Goal: Complete application form

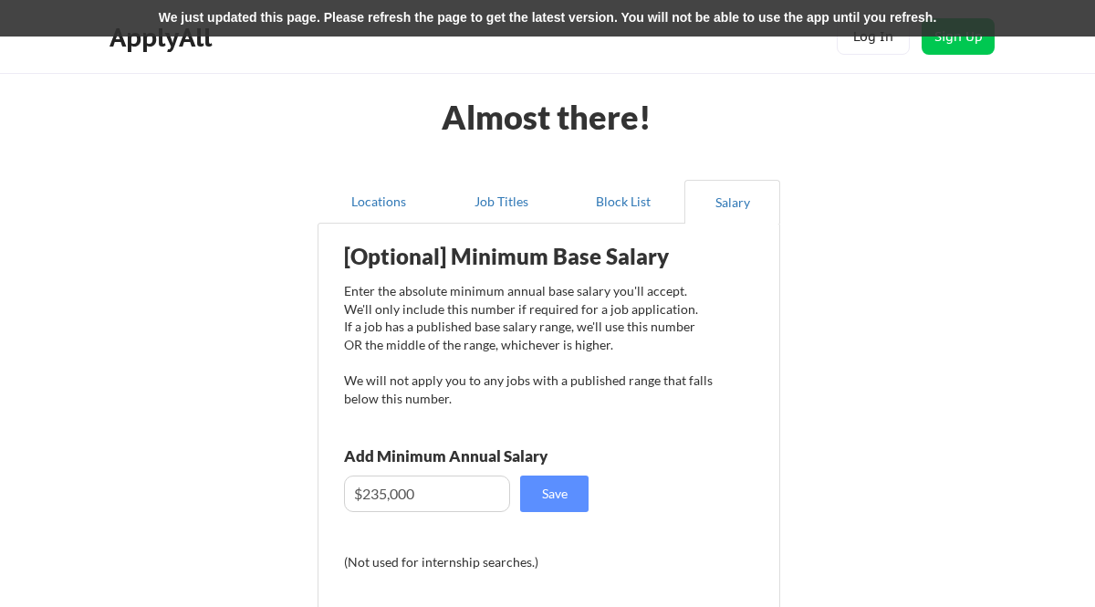
scroll to position [307, 0]
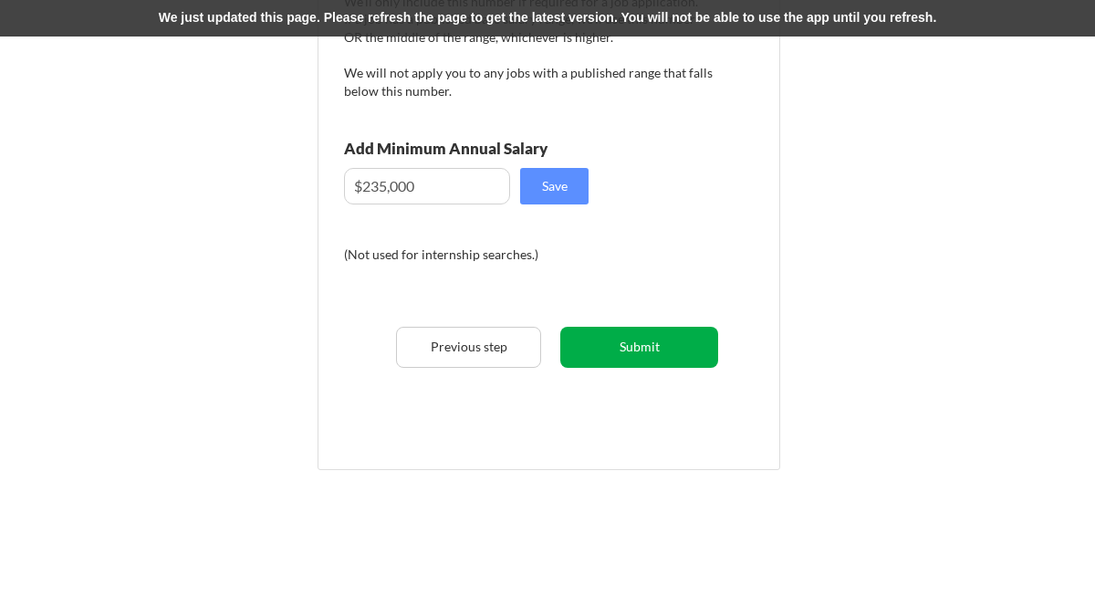
click at [659, 350] on button "Submit" at bounding box center [639, 347] width 158 height 41
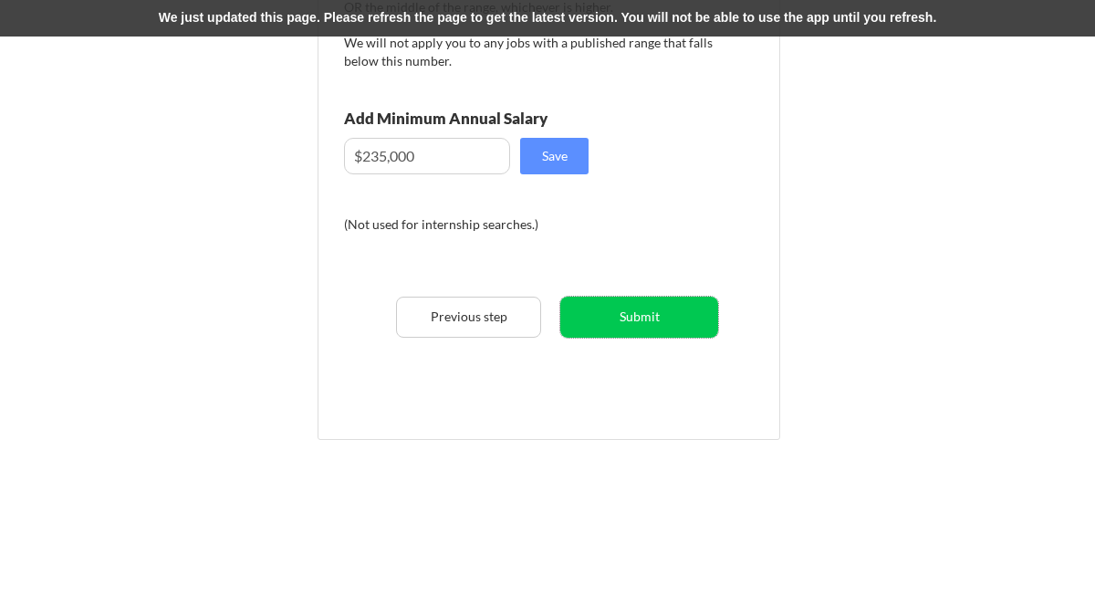
scroll to position [0, 0]
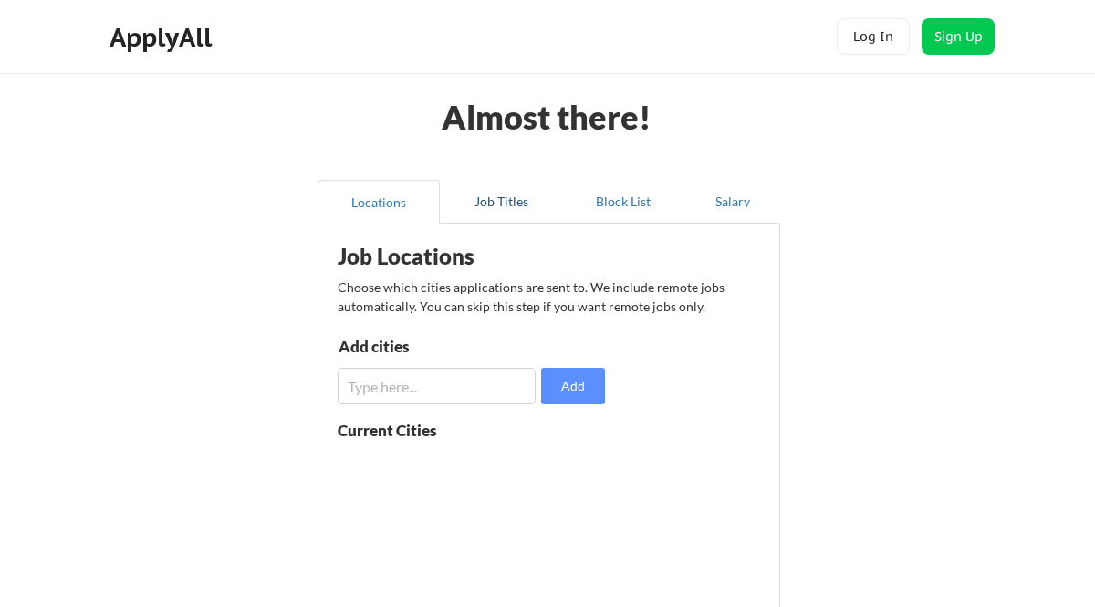
click at [515, 205] on button "Job Titles" at bounding box center [501, 202] width 122 height 44
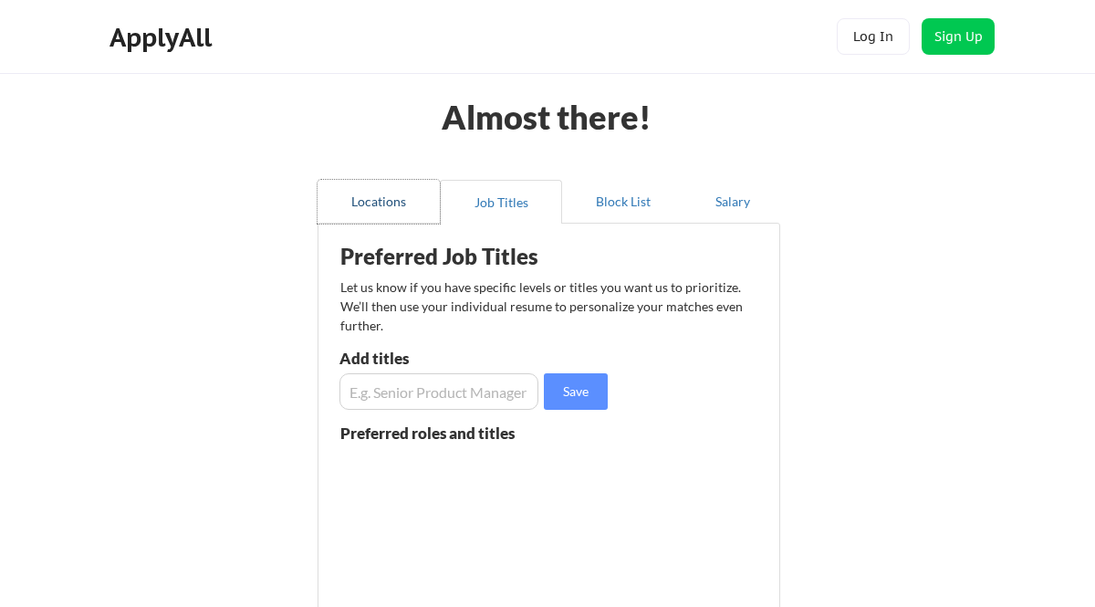
click at [381, 203] on button "Locations" at bounding box center [378, 202] width 122 height 44
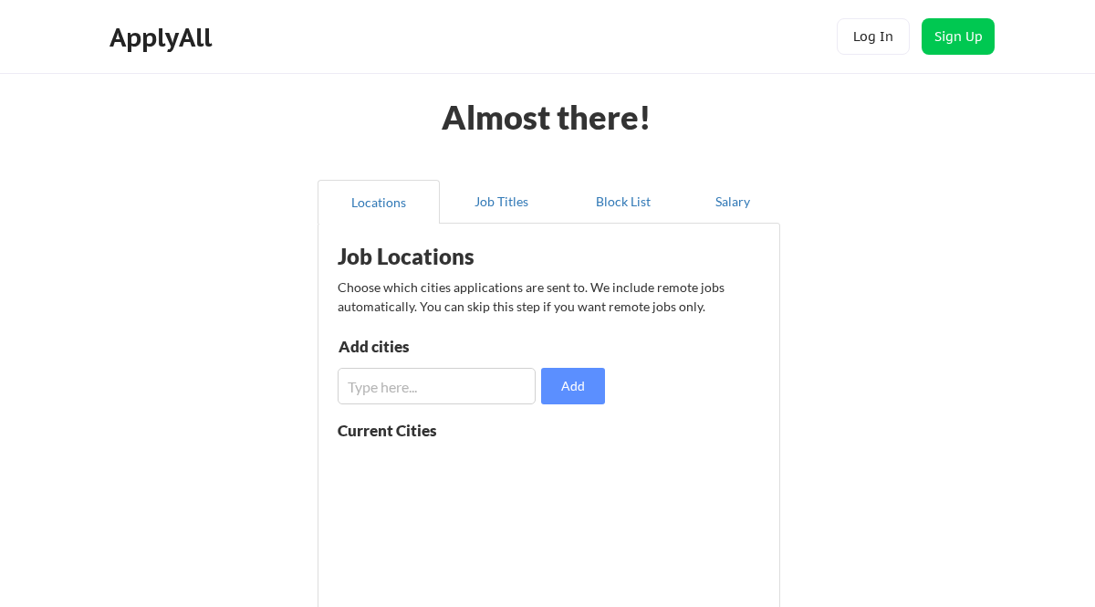
click at [394, 381] on input "input" at bounding box center [437, 386] width 198 height 36
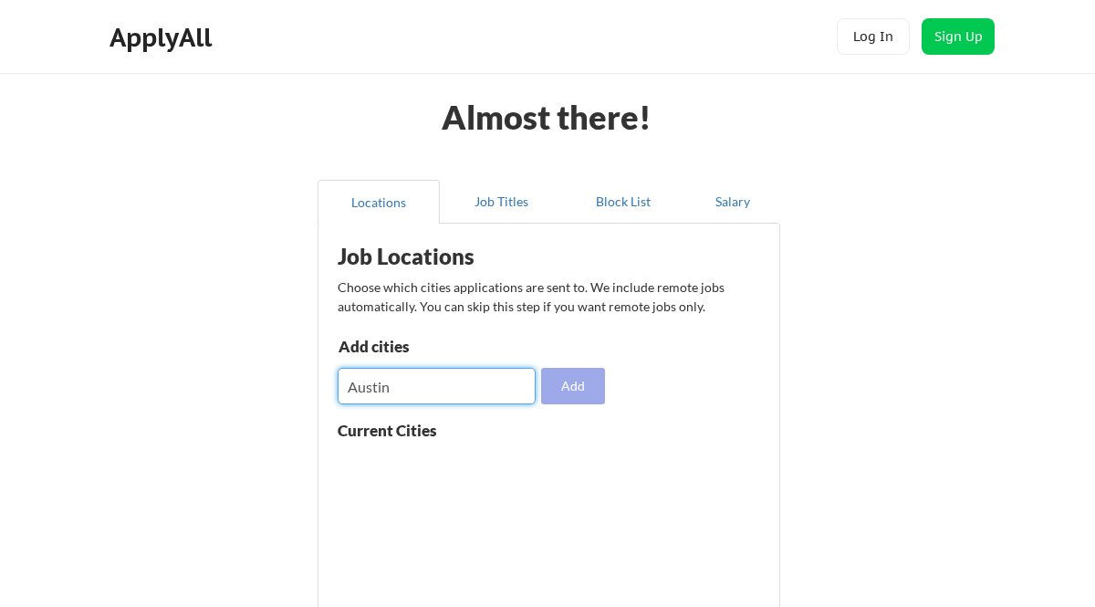
type input "Austin"
click at [574, 387] on button "Add" at bounding box center [573, 386] width 64 height 36
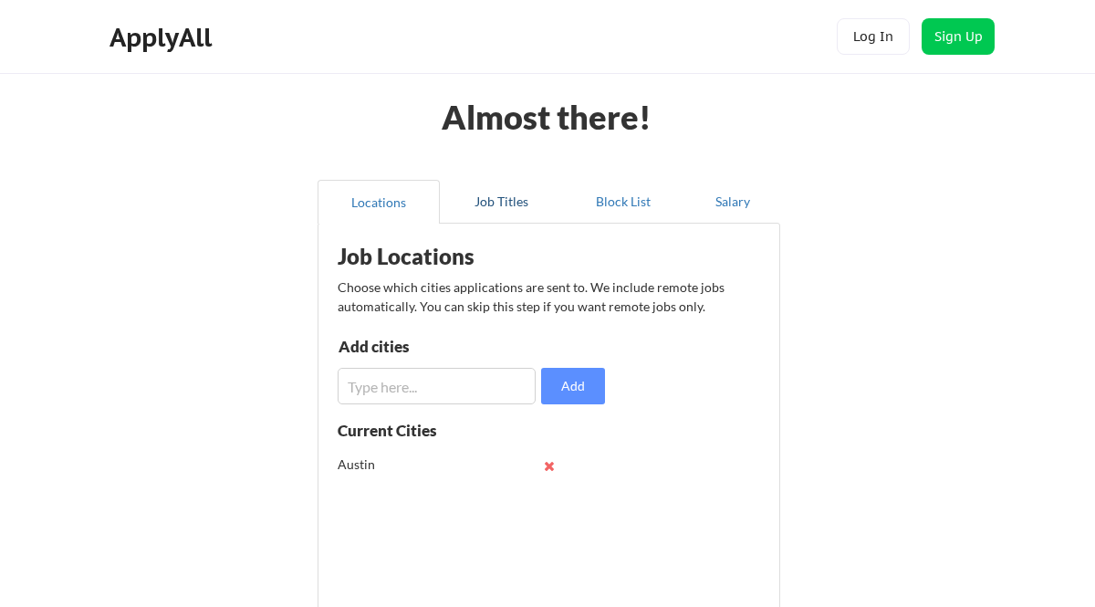
click at [514, 187] on button "Job Titles" at bounding box center [501, 202] width 122 height 44
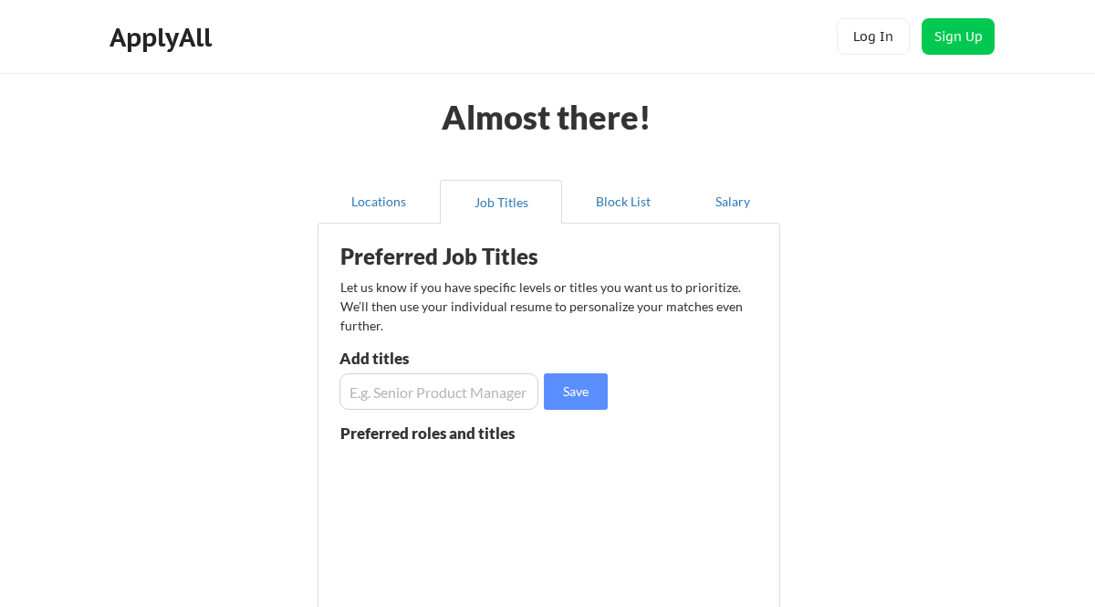
click at [460, 376] on input "input" at bounding box center [438, 391] width 199 height 36
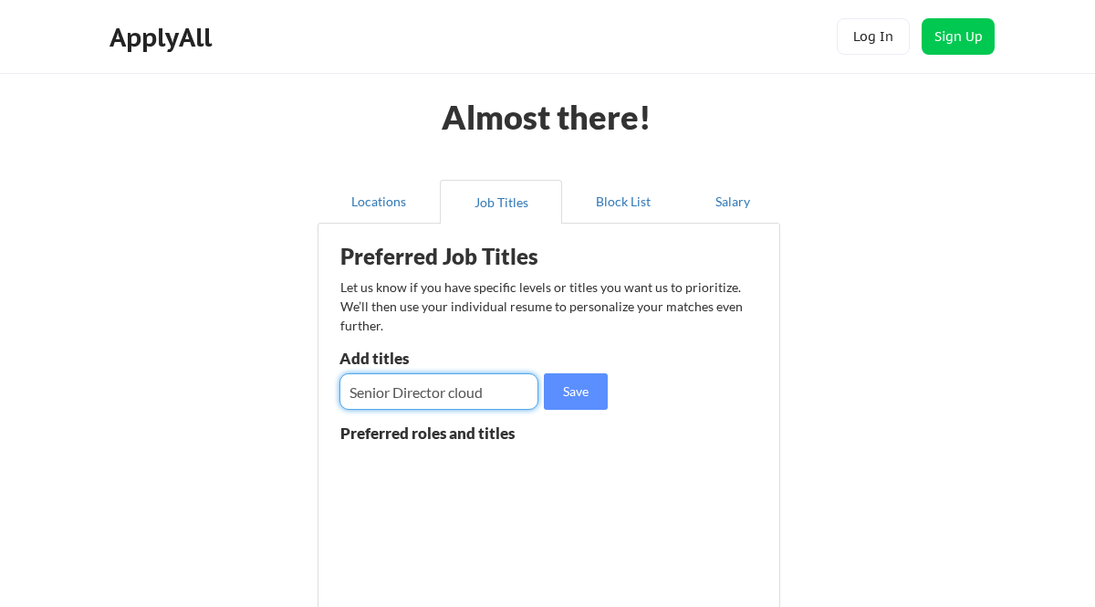
type input "Senior Director cloud"
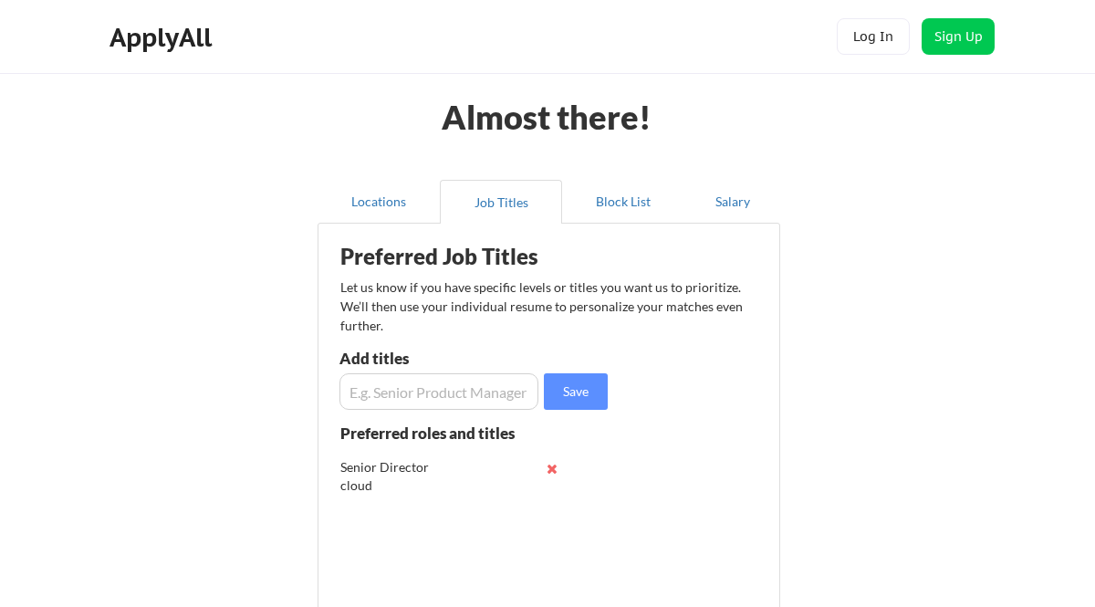
click at [374, 400] on input "input" at bounding box center [438, 391] width 199 height 36
type input "director cloud"
click at [368, 399] on input "input" at bounding box center [438, 391] width 199 height 36
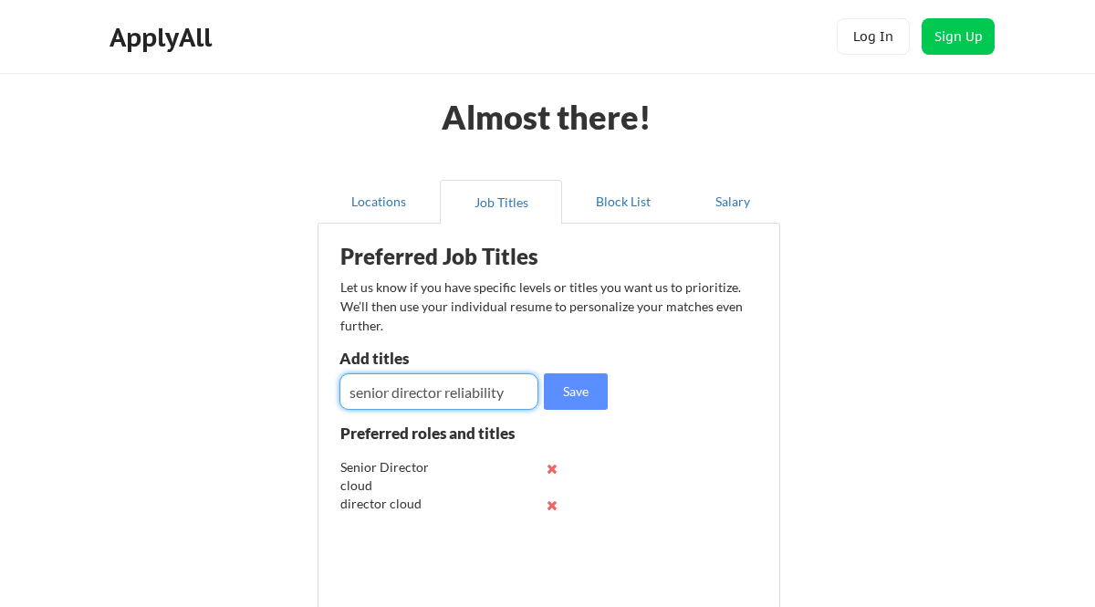
type input "senior director reliability"
click at [361, 389] on input "input" at bounding box center [438, 391] width 199 height 36
type input "Director platform engineering"
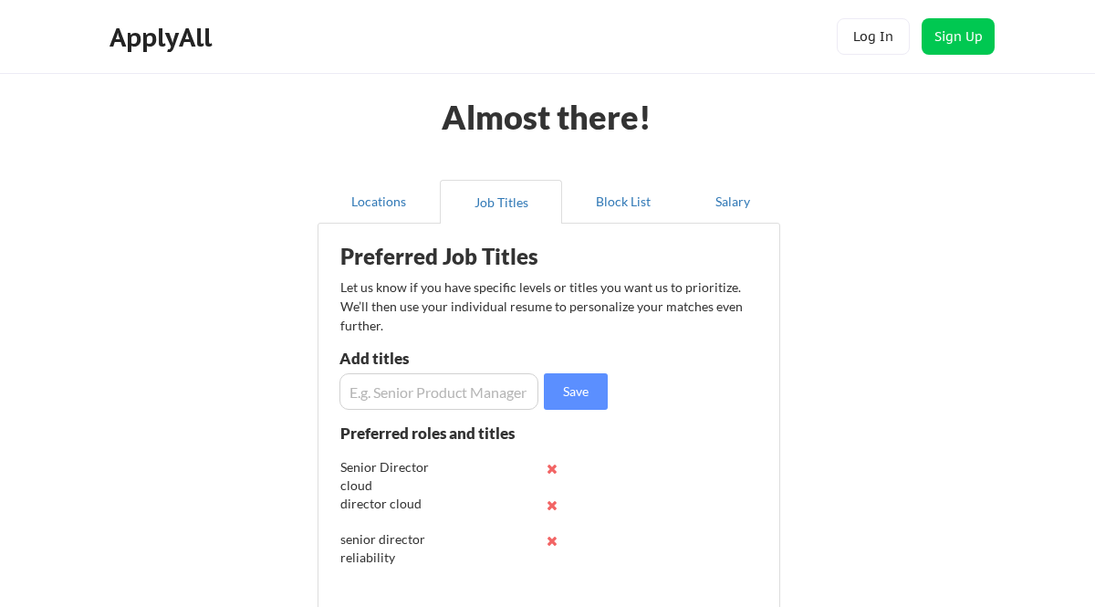
scroll to position [0, 0]
click at [370, 393] on input "input" at bounding box center [438, 391] width 199 height 36
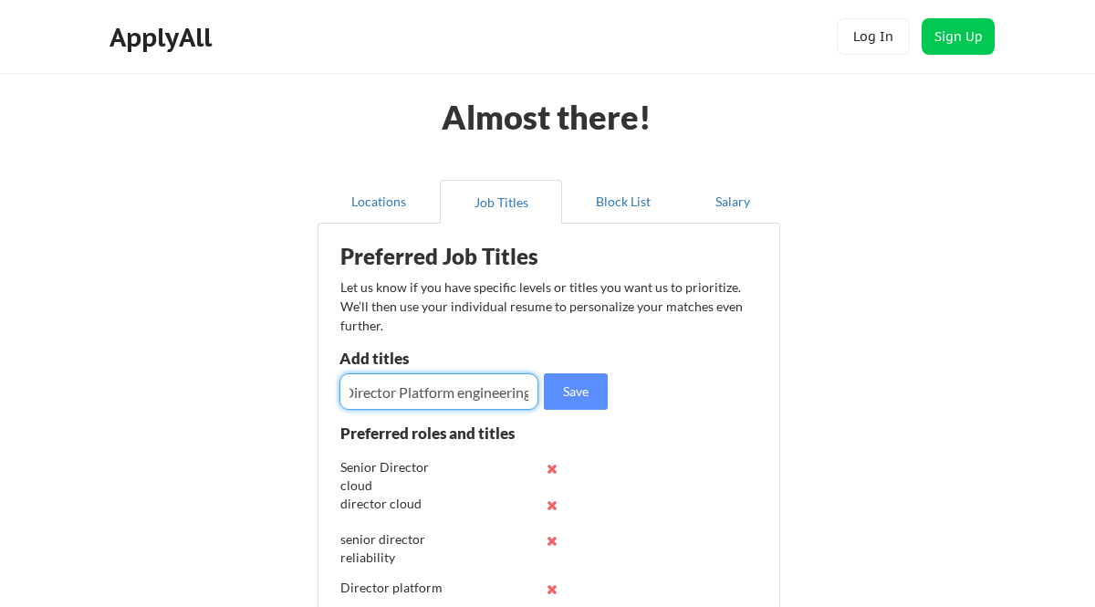
scroll to position [0, 57]
type input "Senior Director Platform engineering"
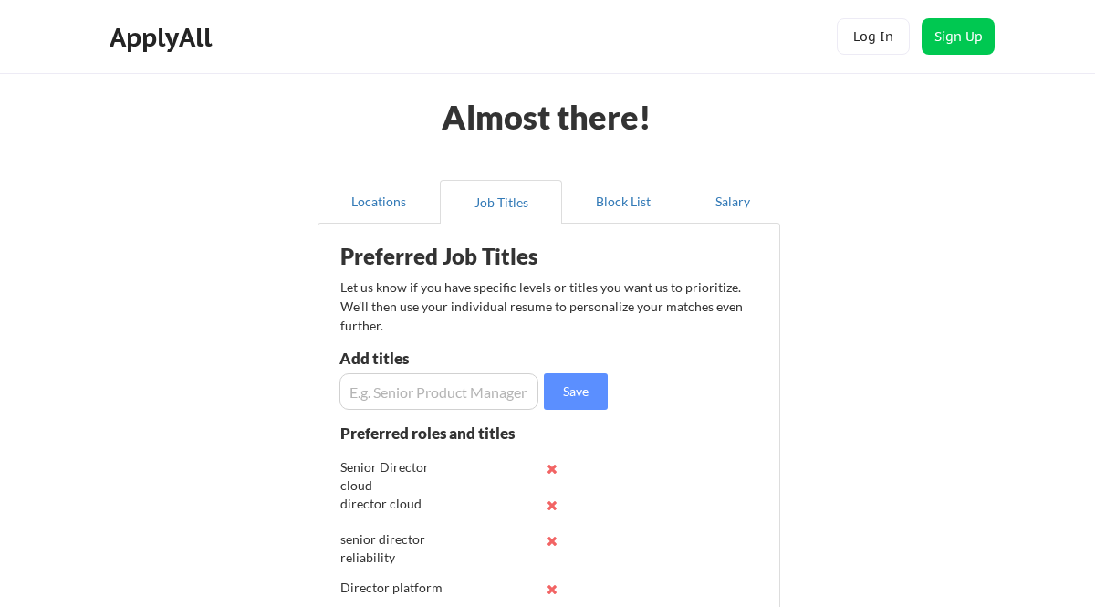
scroll to position [0, 0]
click at [396, 392] on input "input" at bounding box center [438, 391] width 199 height 36
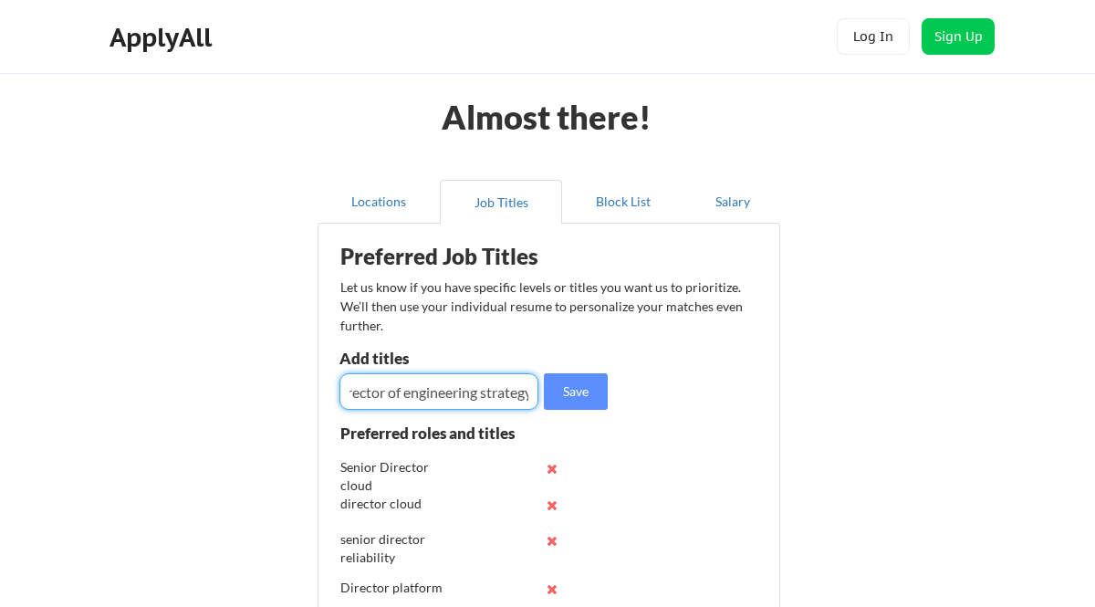
scroll to position [0, 26]
type input "Director of engineering strategy"
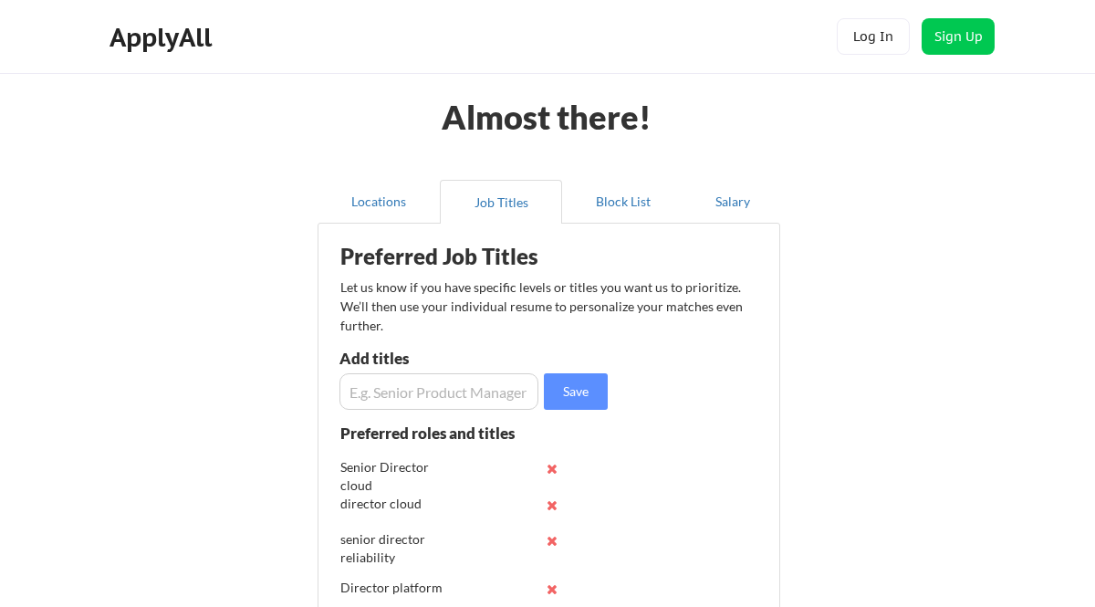
scroll to position [0, 0]
click at [635, 197] on button "Block List" at bounding box center [623, 202] width 122 height 44
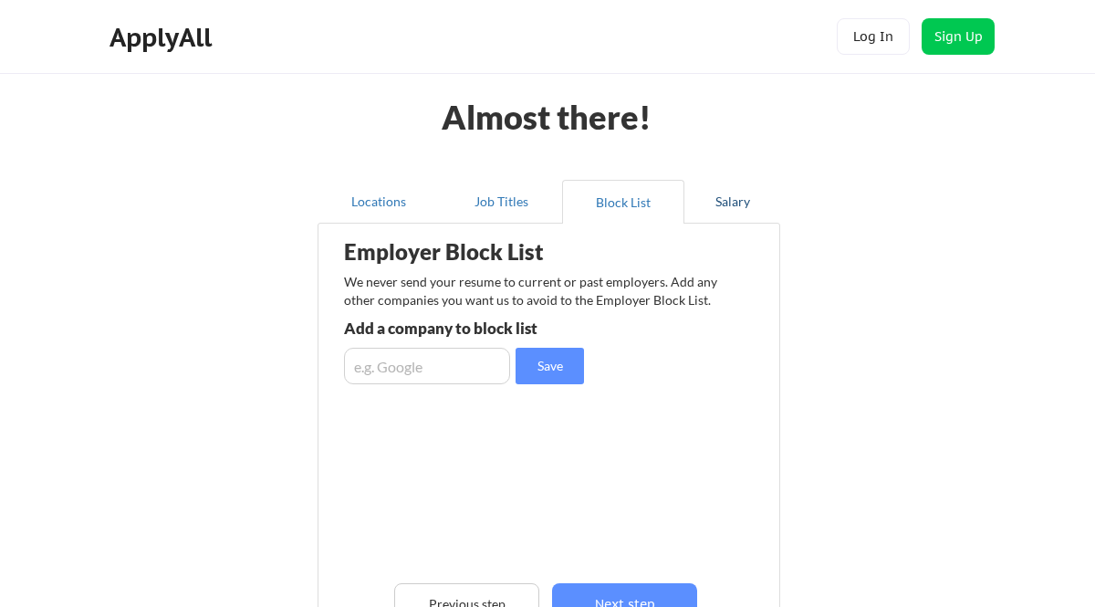
click at [732, 199] on button "Salary" at bounding box center [732, 202] width 96 height 44
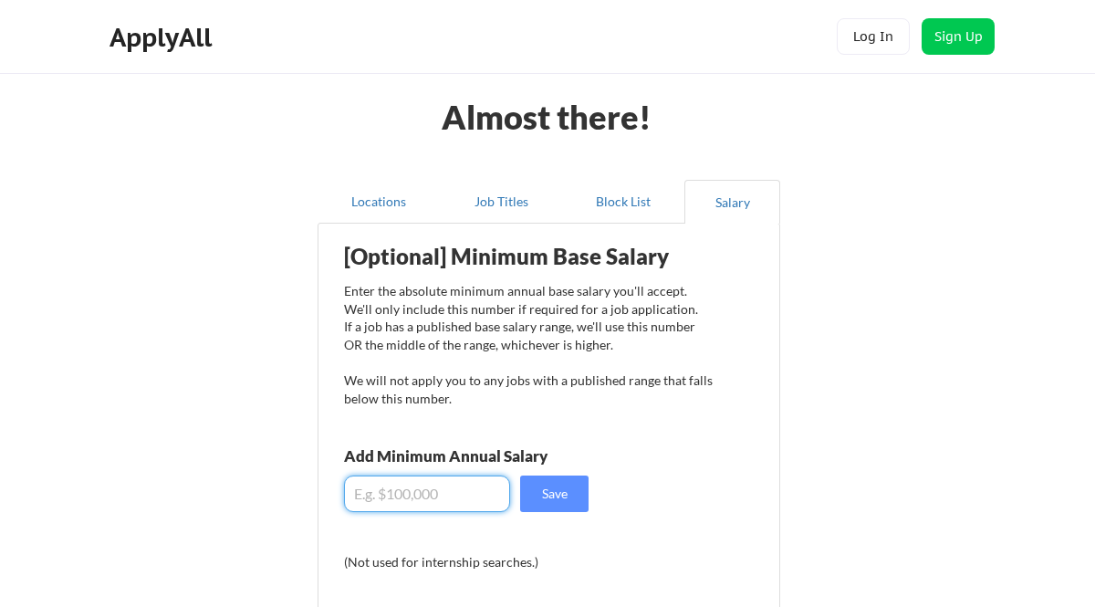
click at [380, 484] on input "input" at bounding box center [427, 493] width 166 height 36
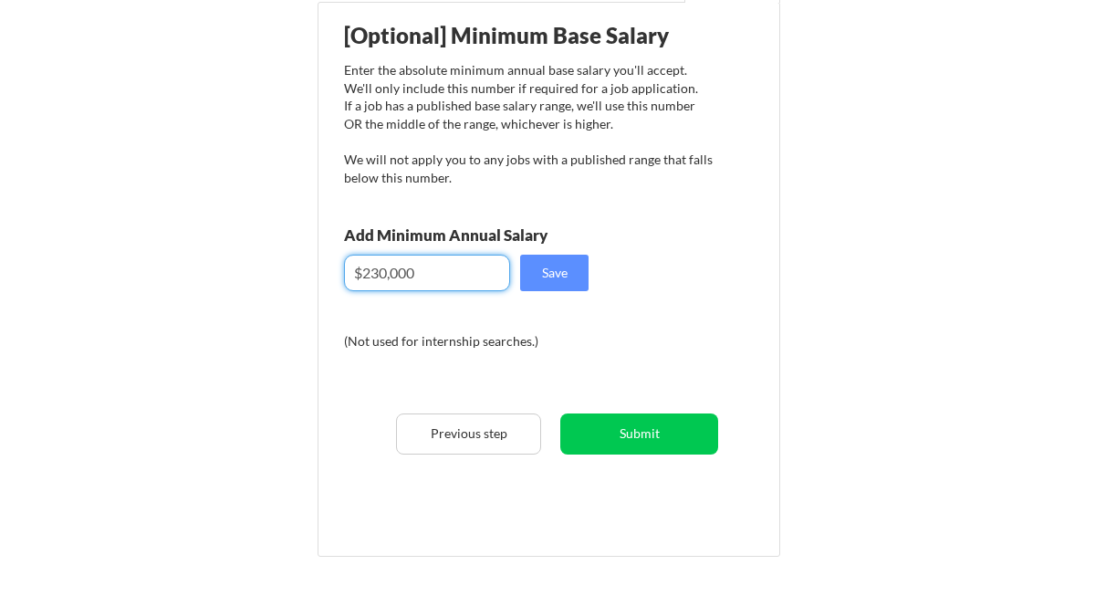
scroll to position [225, 0]
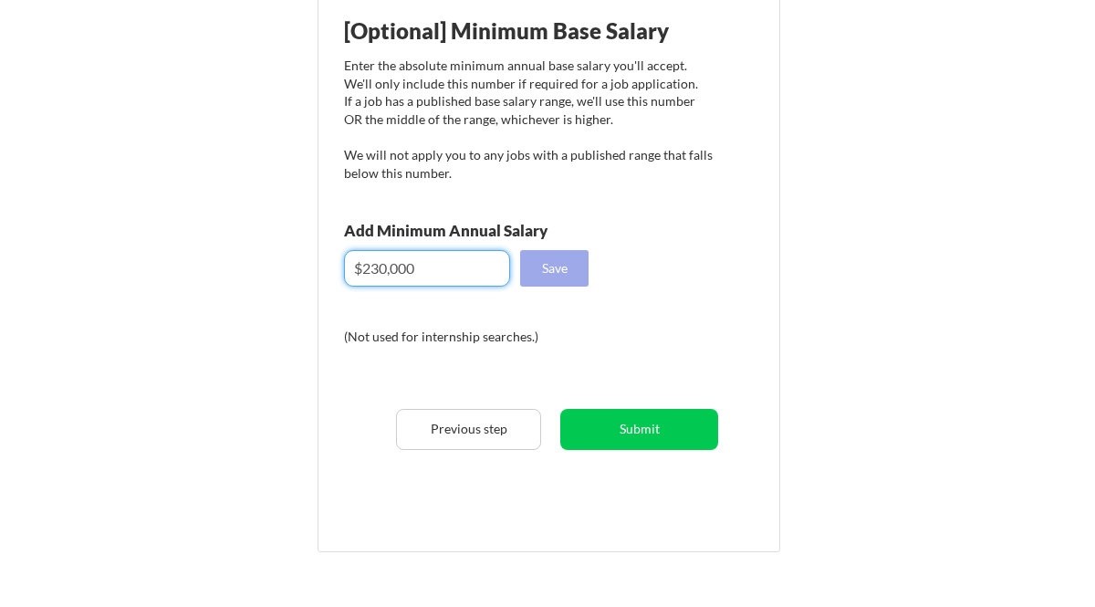
type input "$230,000"
click at [567, 273] on button "Save" at bounding box center [554, 268] width 68 height 36
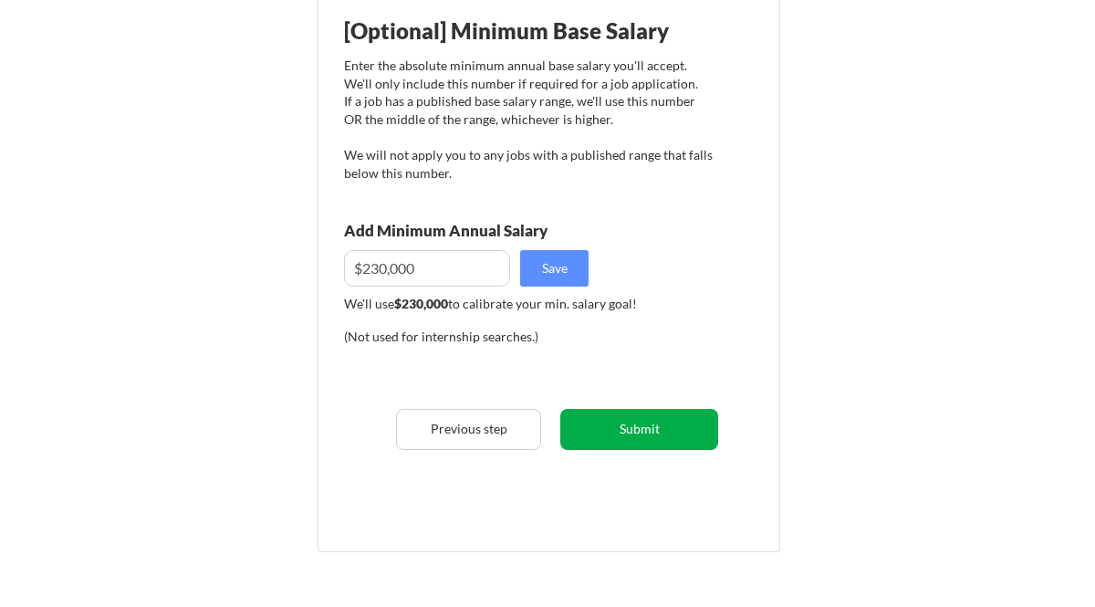
click at [638, 435] on button "Submit" at bounding box center [639, 429] width 158 height 41
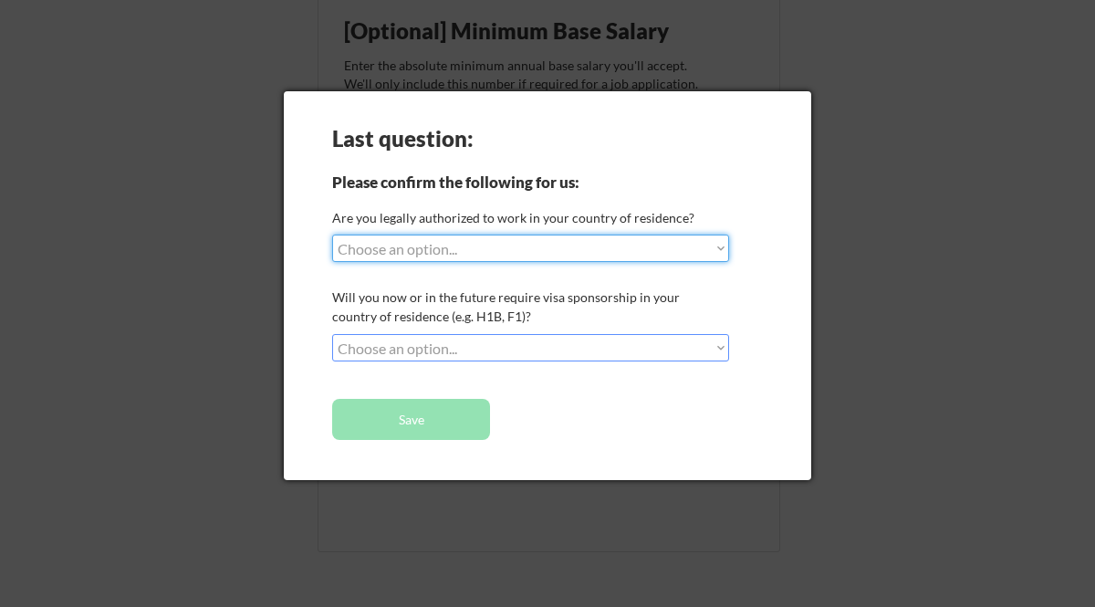
click at [530, 248] on select "Choose an option... Yes, I am a US Citizen Yes, I am a Canadian Citizen Yes, I …" at bounding box center [530, 247] width 397 height 27
select select ""yes__i_am_a_us_citizen""
click at [332, 234] on select "Choose an option... Yes, I am a US Citizen Yes, I am a Canadian Citizen Yes, I …" at bounding box center [530, 247] width 397 height 27
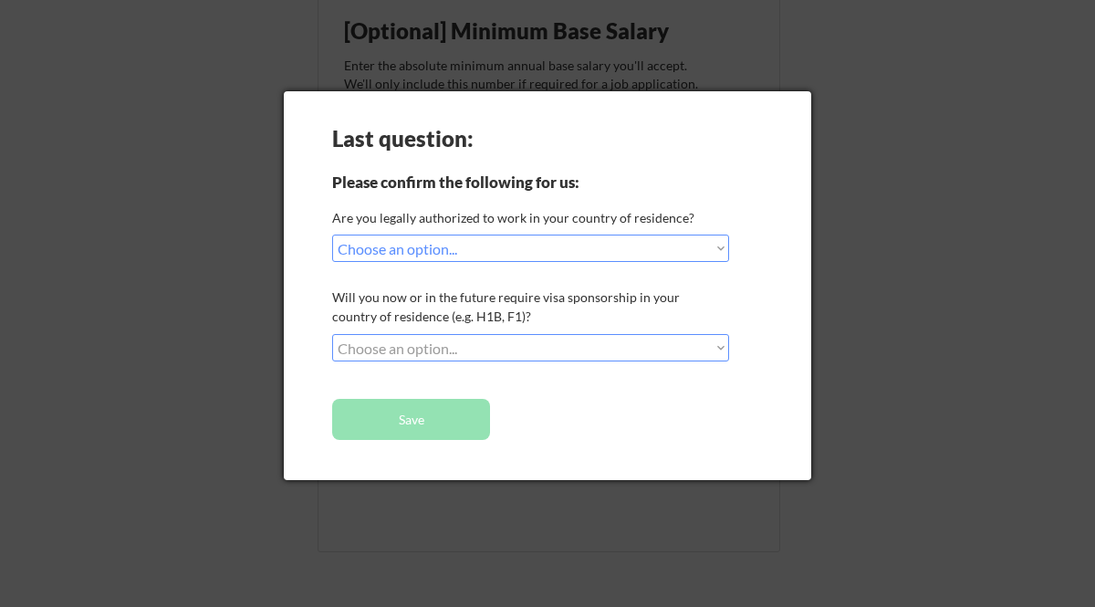
click at [490, 349] on select "Choose an option... No, I will not need sponsorship Yes, I will need sponsorship" at bounding box center [530, 347] width 397 height 27
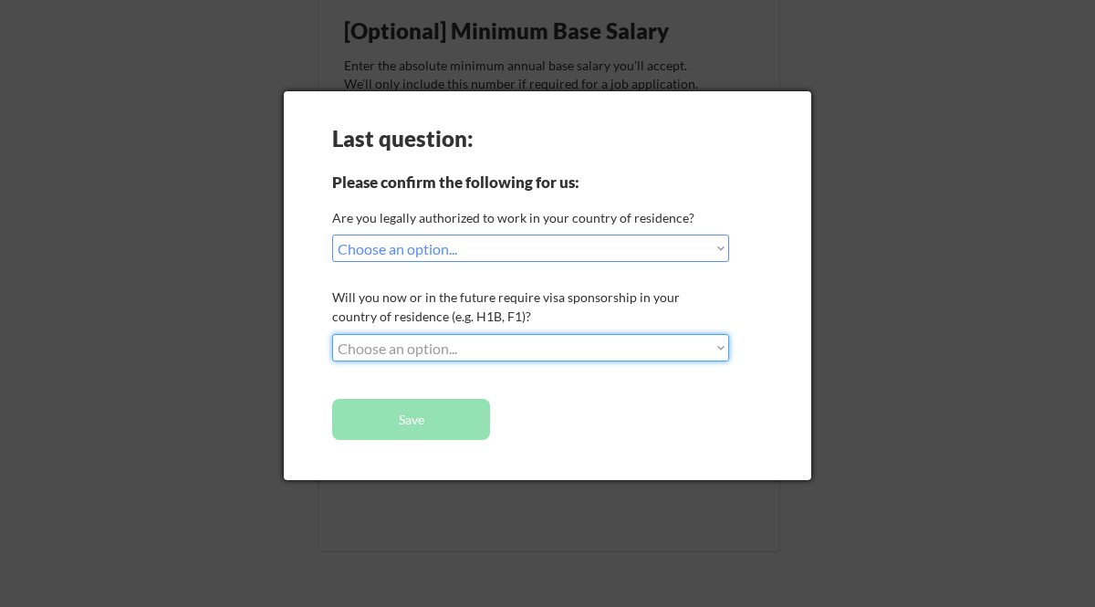
select select ""no__i_will_not_need_sponsorship""
click at [332, 334] on select "Choose an option... No, I will not need sponsorship Yes, I will need sponsorship" at bounding box center [530, 347] width 397 height 27
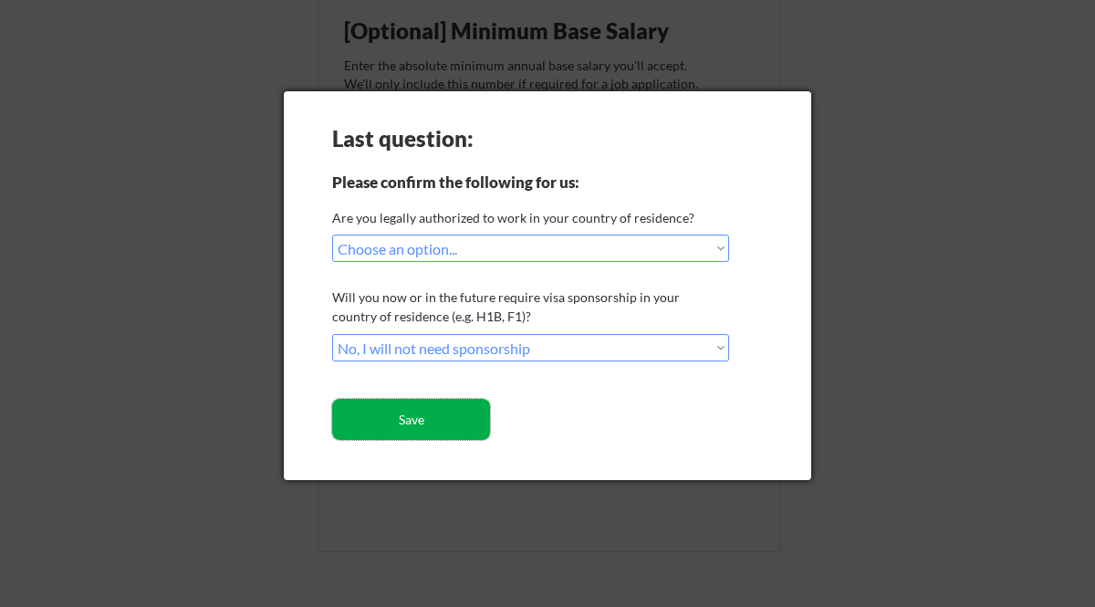
click at [434, 432] on button "Save" at bounding box center [411, 419] width 158 height 41
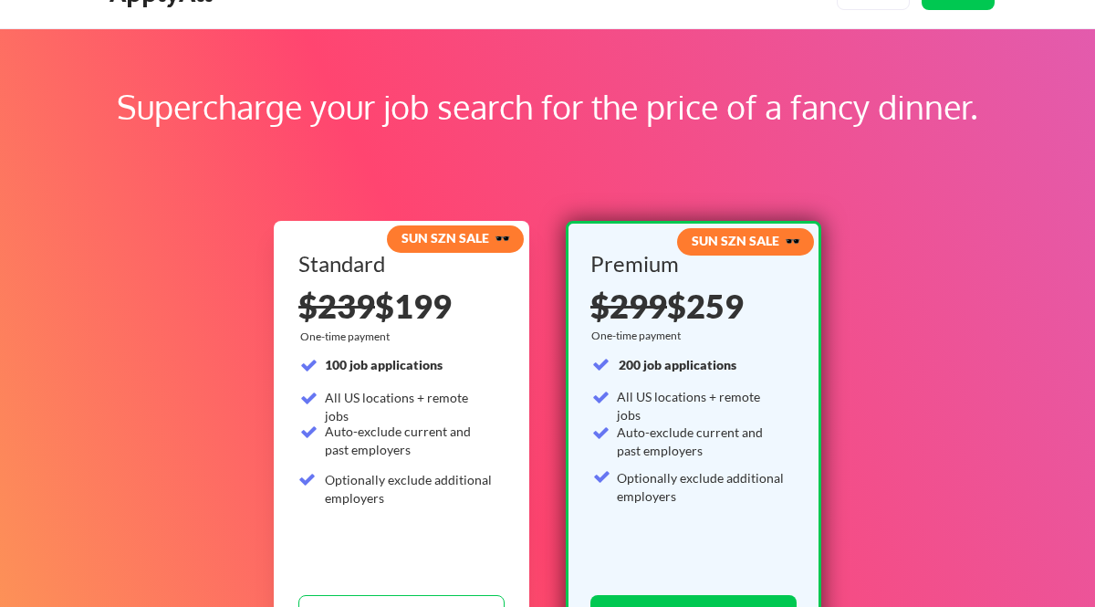
scroll to position [37, 0]
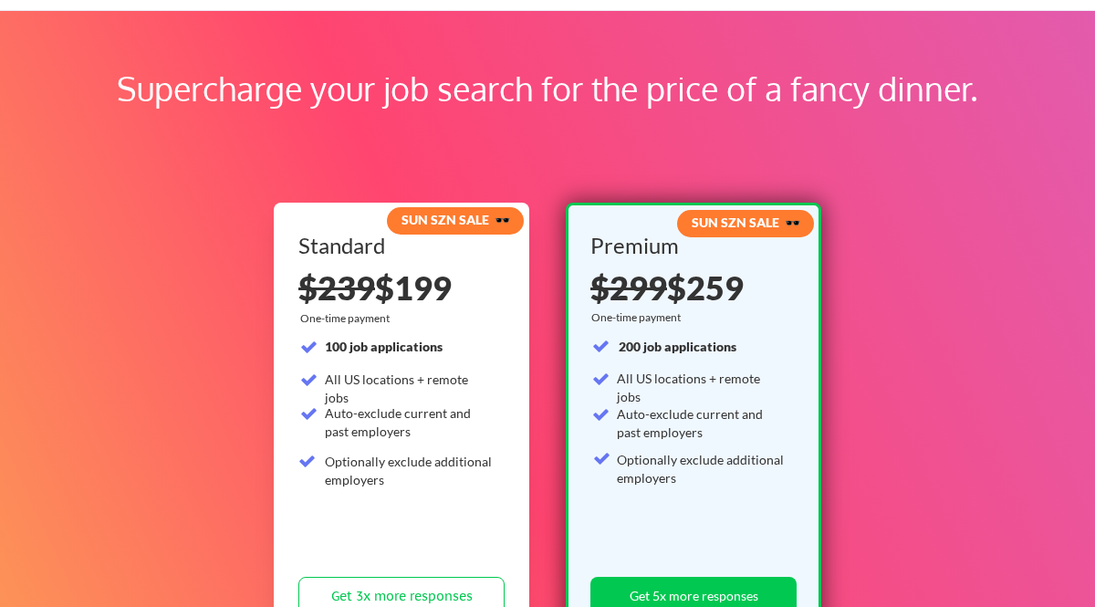
click at [418, 420] on div "Auto-exclude current and past employers" at bounding box center [409, 422] width 169 height 36
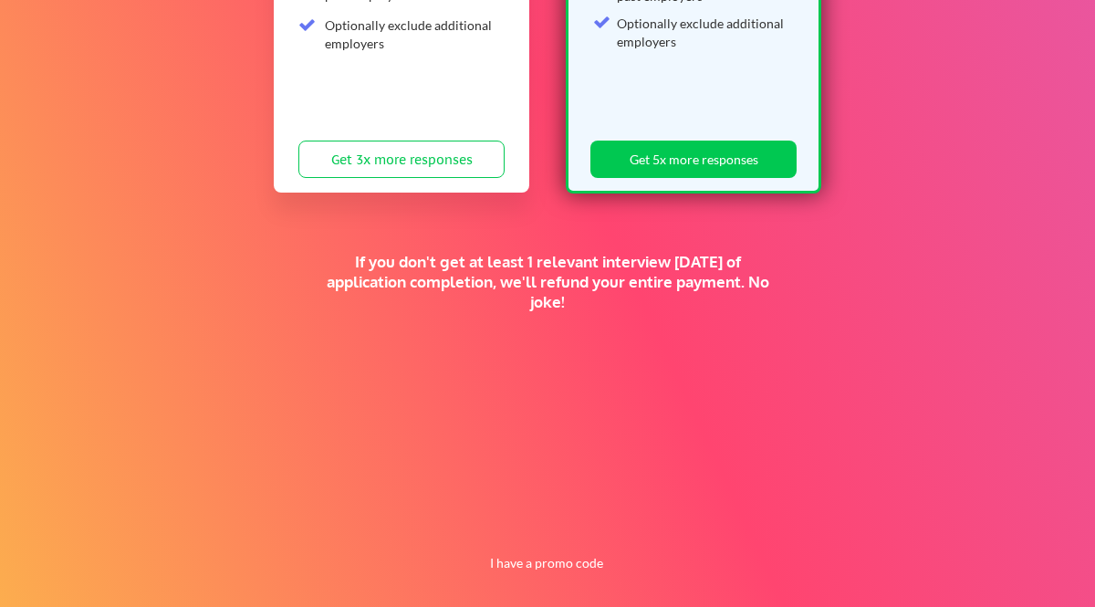
scroll to position [500, 0]
